Goal: Task Accomplishment & Management: Manage account settings

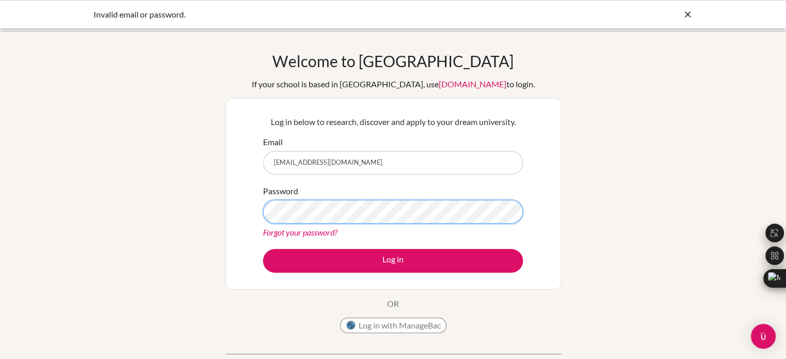
click at [263, 249] on button "Log in" at bounding box center [393, 261] width 260 height 24
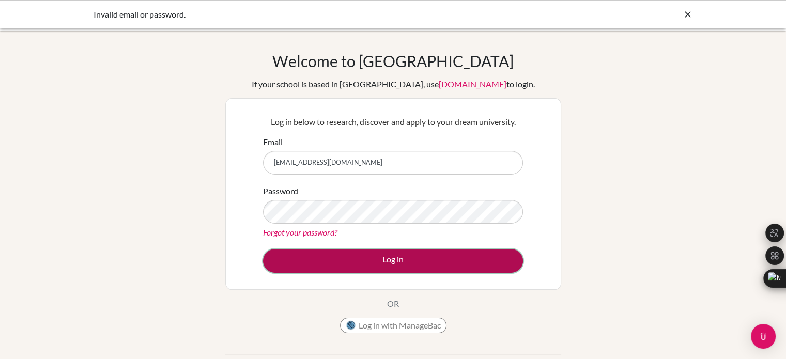
click at [356, 251] on button "Log in" at bounding box center [393, 261] width 260 height 24
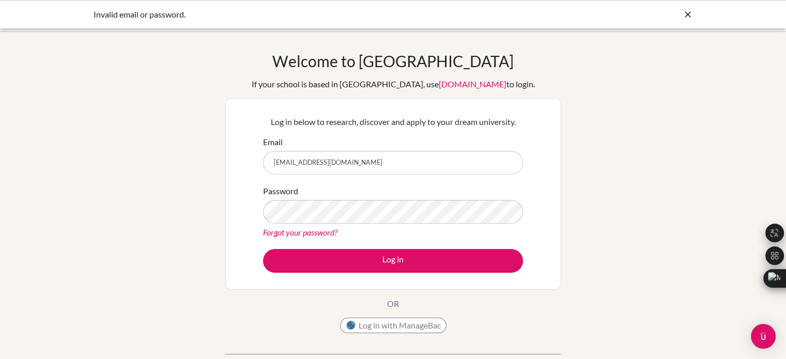
click at [307, 234] on link "Forgot your password?" at bounding box center [300, 232] width 74 height 10
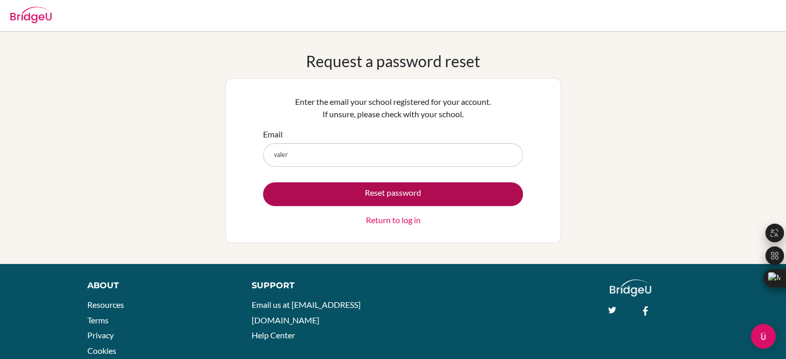
type input "[EMAIL_ADDRESS][DOMAIN_NAME]"
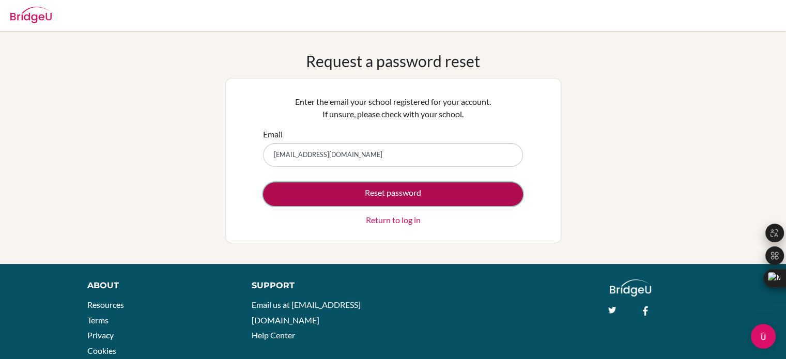
click at [356, 189] on button "Reset password" at bounding box center [393, 194] width 260 height 24
